Goal: Check status: Check status

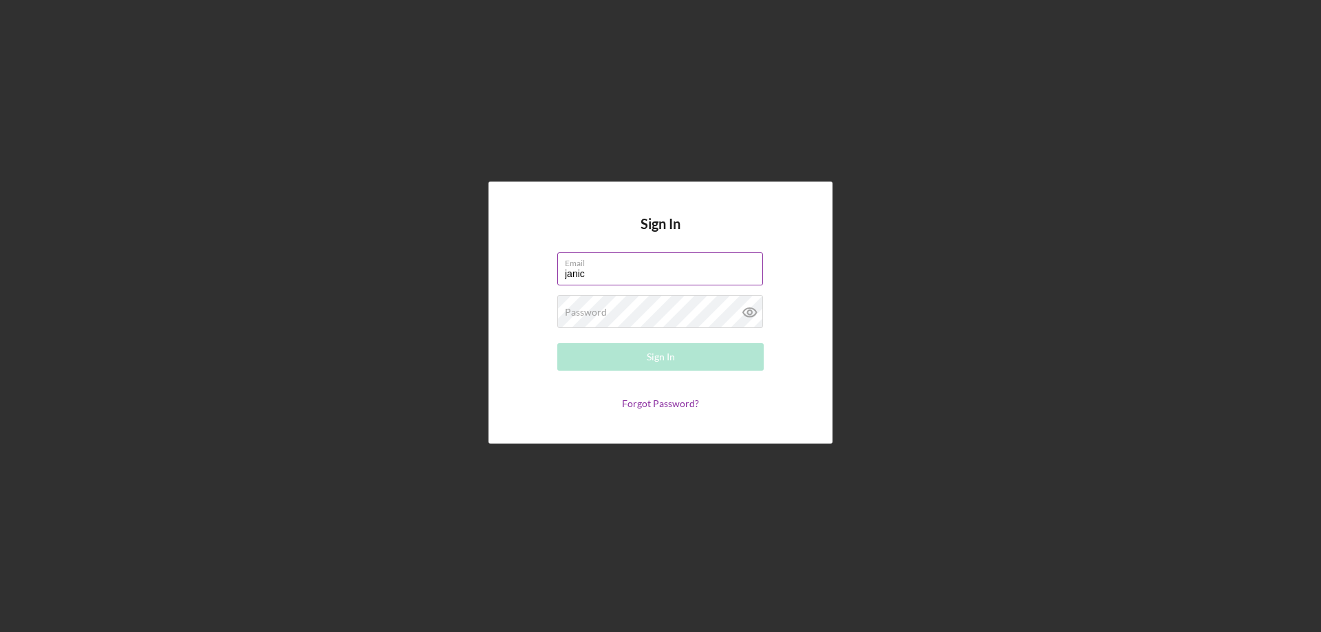
type input "[PERSON_NAME][EMAIL_ADDRESS][PERSON_NAME][DOMAIN_NAME]"
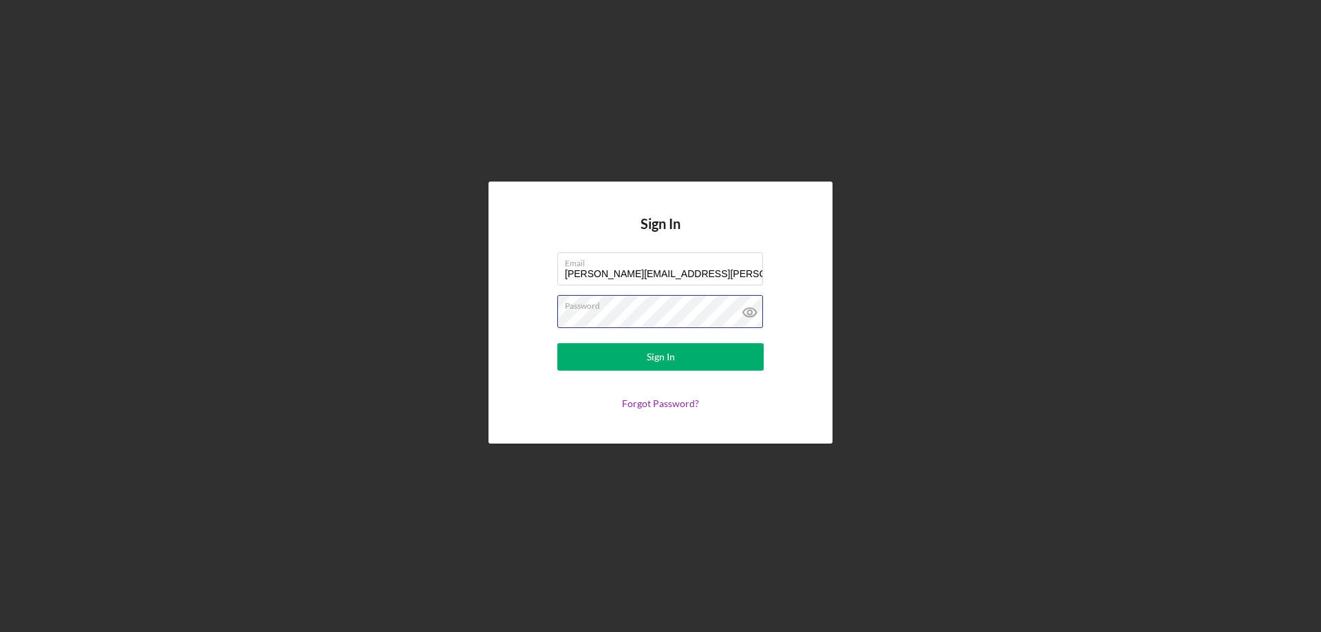
click at [557, 343] on button "Sign In" at bounding box center [660, 357] width 206 height 28
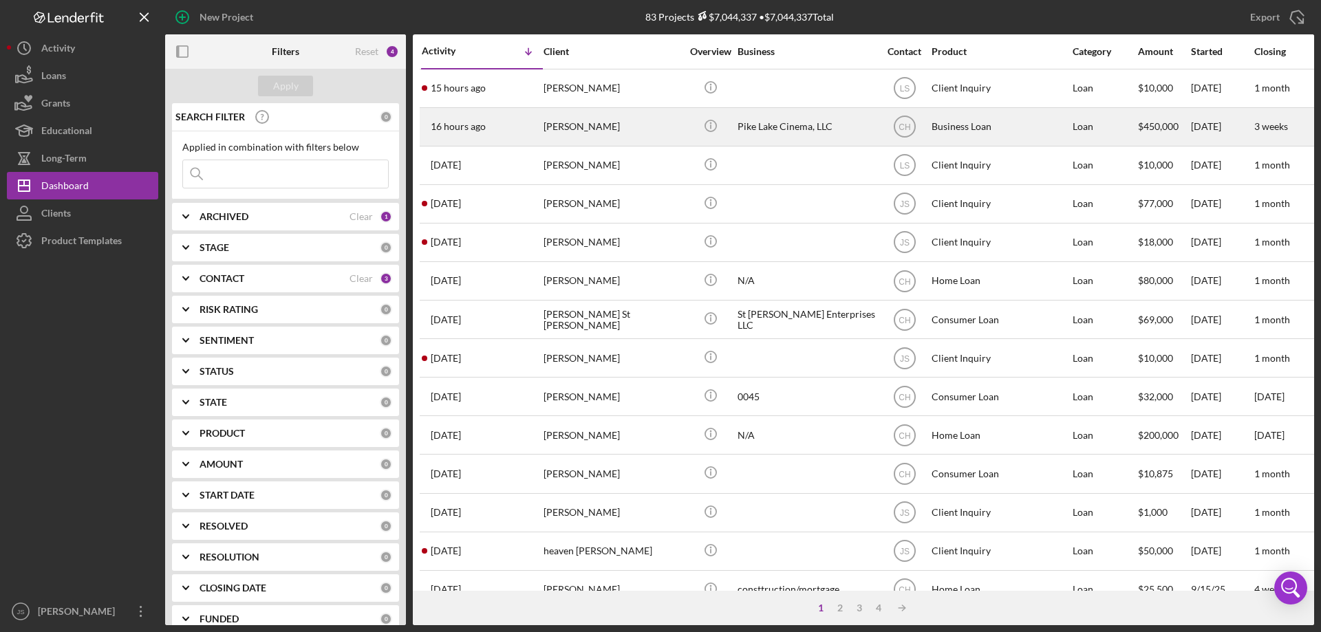
click at [636, 132] on div "[PERSON_NAME]" at bounding box center [612, 127] width 138 height 36
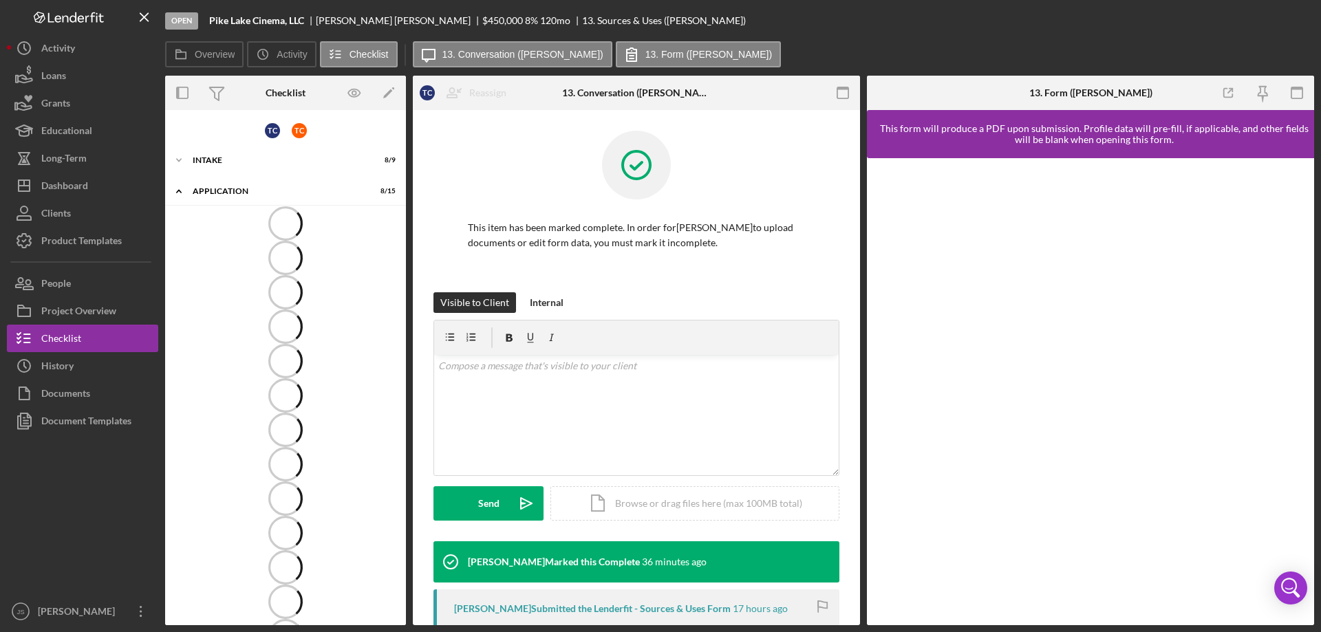
scroll to position [45, 0]
